Goal: Transaction & Acquisition: Purchase product/service

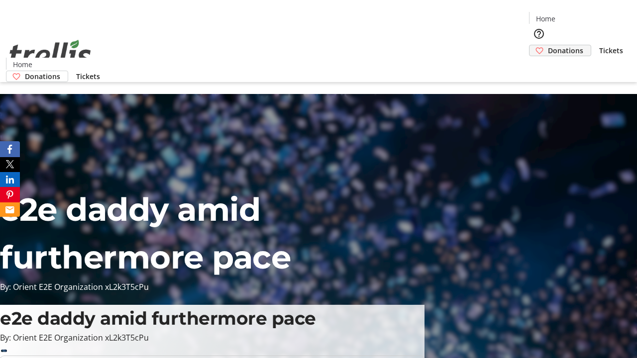
click at [548, 45] on span "Donations" at bounding box center [565, 50] width 35 height 10
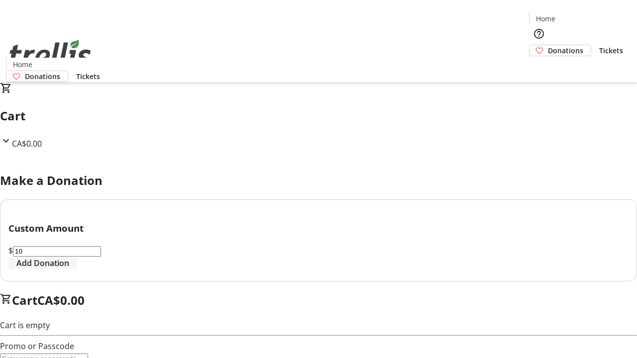
click at [69, 269] on span "Add Donation" at bounding box center [42, 263] width 53 height 12
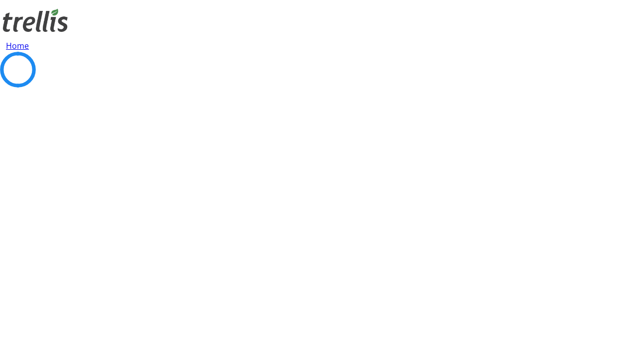
select select "CA"
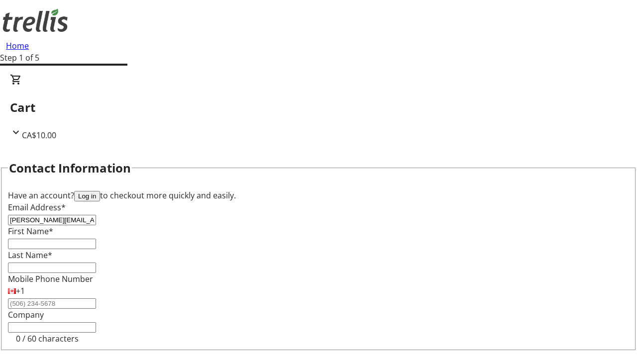
type input "[PERSON_NAME][EMAIL_ADDRESS][DOMAIN_NAME]"
type input "[PERSON_NAME]"
type input "[STREET_ADDRESS][PERSON_NAME]"
type input "Kelowna"
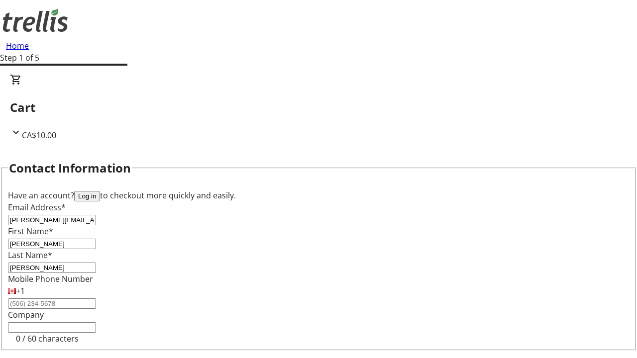
select select "BC"
type input "Kelowna"
type input "V1Y 0C2"
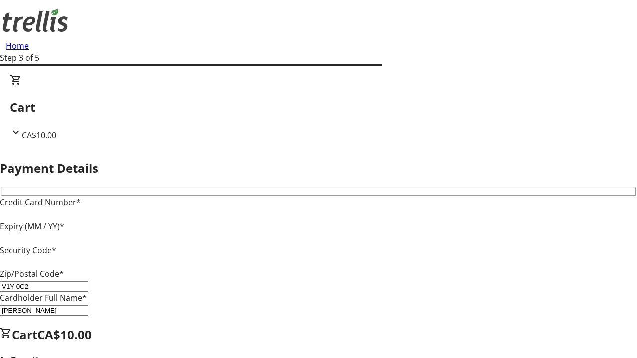
type input "V1Y 0C2"
